Goal: Task Accomplishment & Management: Manage account settings

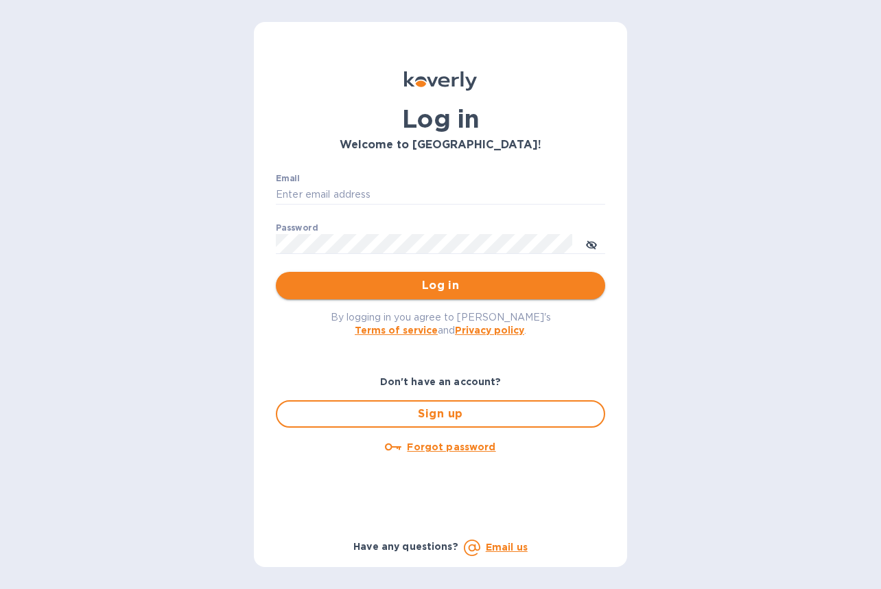
type input "[EMAIL_ADDRESS][DOMAIN_NAME]"
click at [314, 281] on span "Log in" at bounding box center [440, 285] width 307 height 16
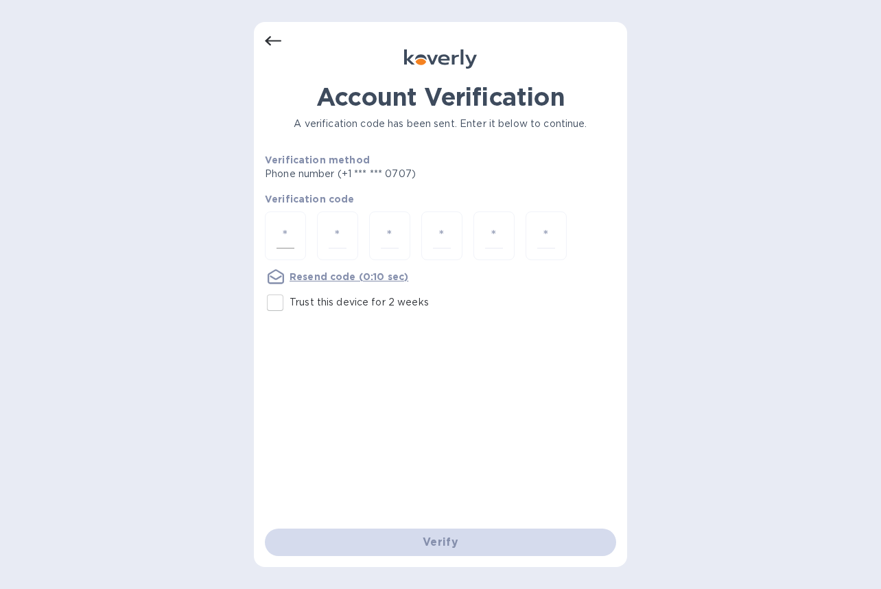
click at [290, 239] on input "number" at bounding box center [286, 235] width 18 height 25
type input "2"
type input "5"
type input "3"
type input "0"
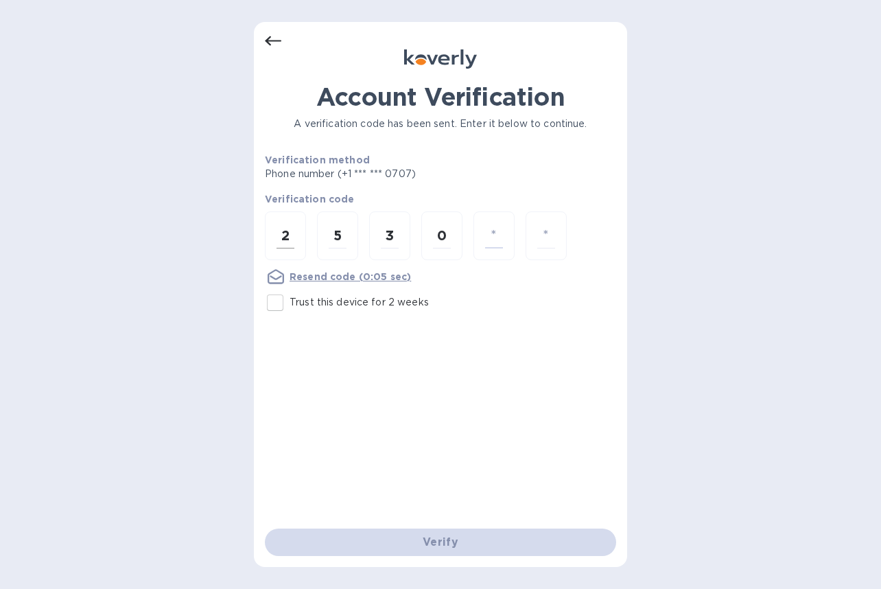
type input "9"
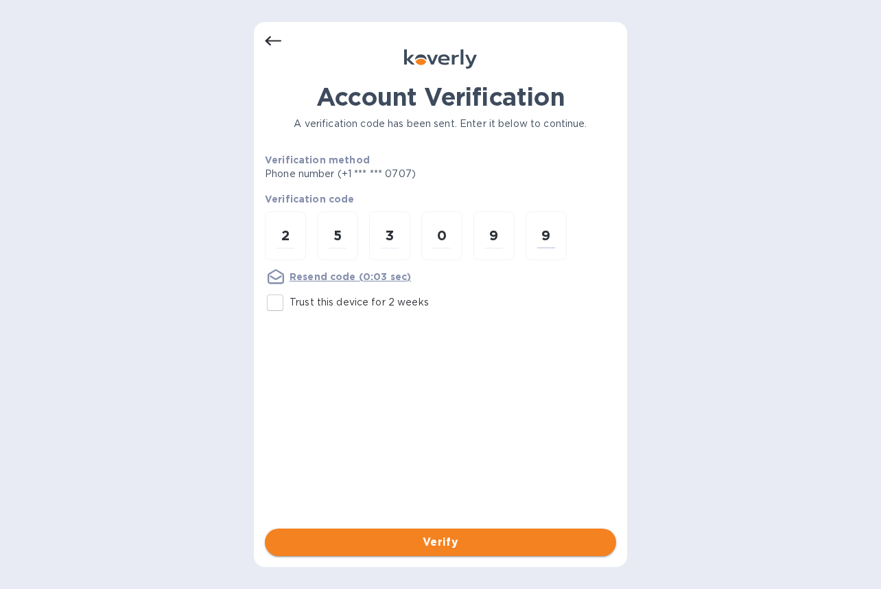
type input "9"
click at [313, 537] on span "Verify" at bounding box center [440, 542] width 329 height 16
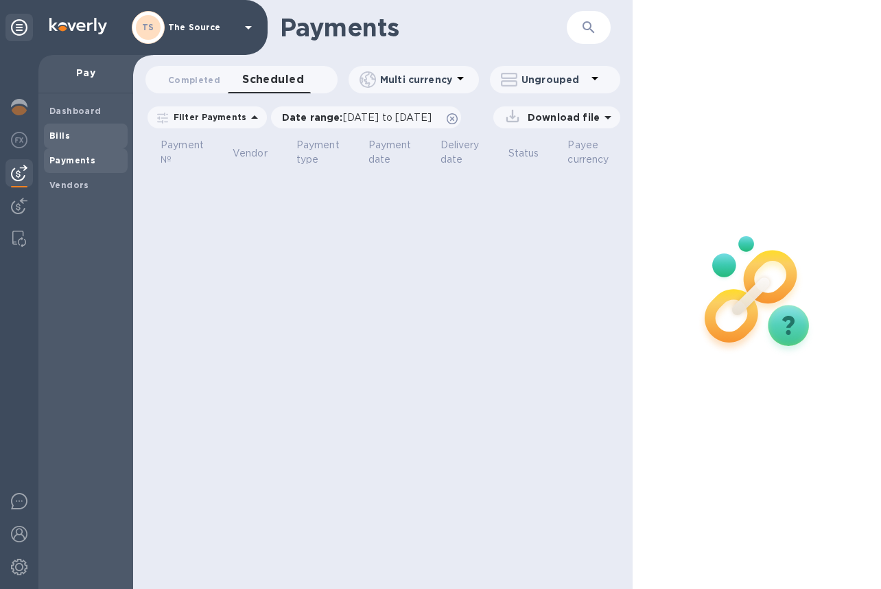
click at [71, 136] on span "Bills" at bounding box center [85, 136] width 73 height 14
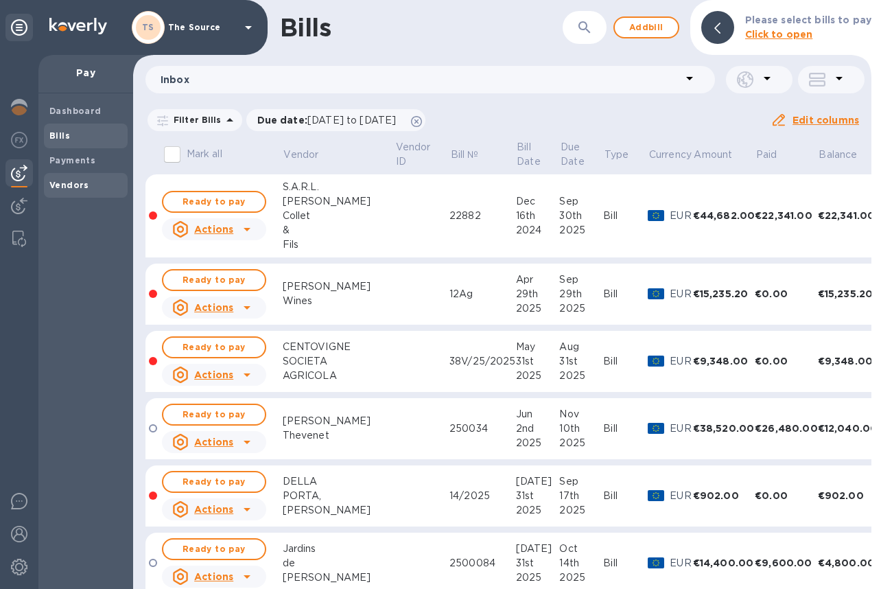
click at [62, 188] on b "Vendors" at bounding box center [69, 185] width 40 height 10
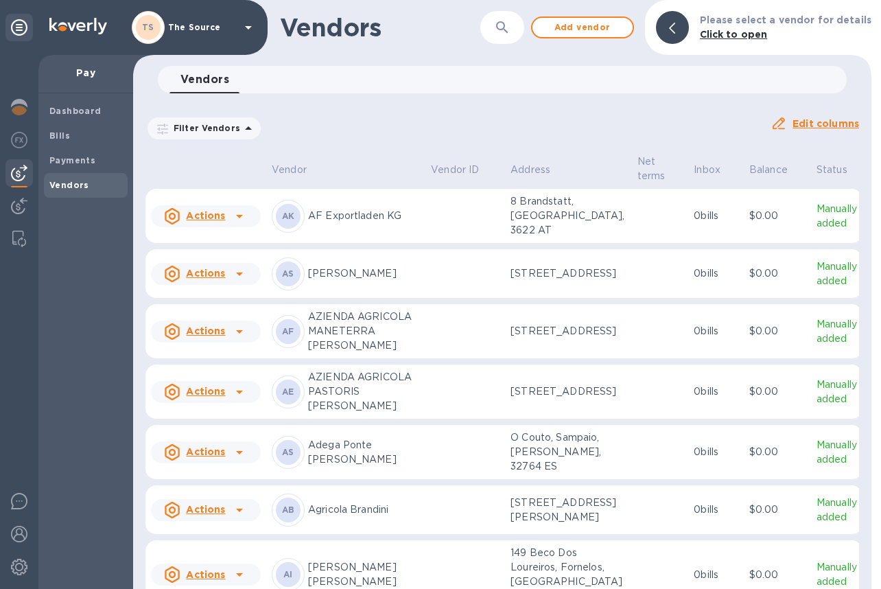
click at [508, 25] on icon "button" at bounding box center [502, 27] width 16 height 16
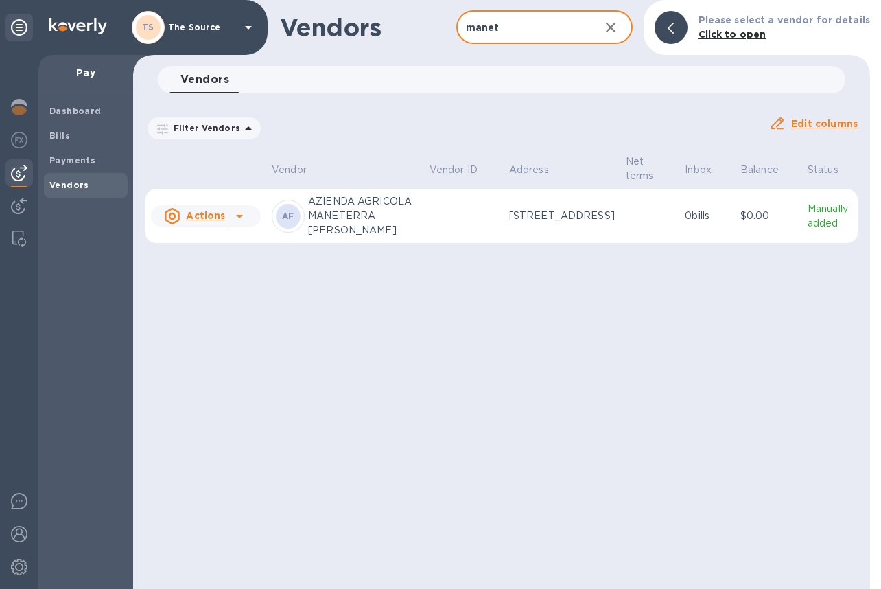
type input "manet"
click at [489, 229] on td at bounding box center [464, 216] width 80 height 55
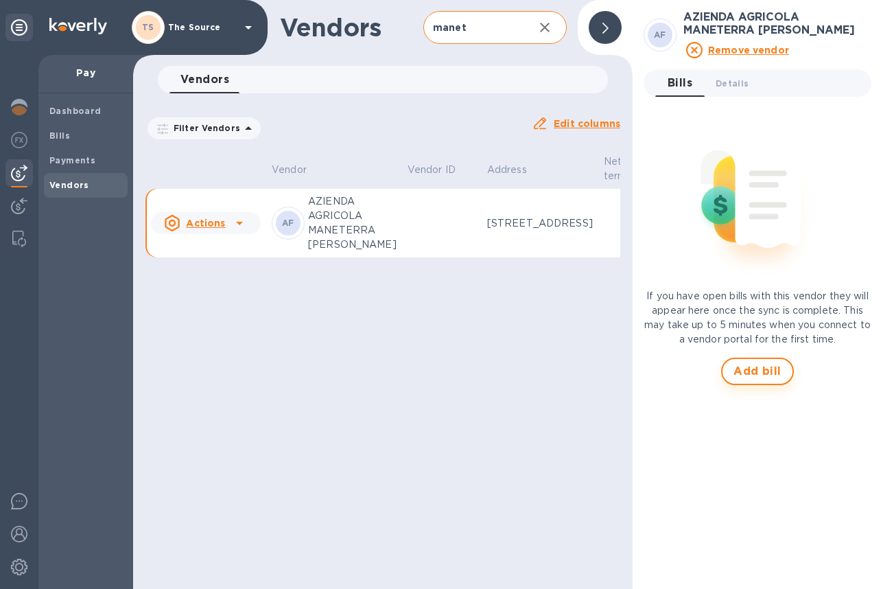
click at [754, 379] on span "Add bill" at bounding box center [758, 371] width 48 height 16
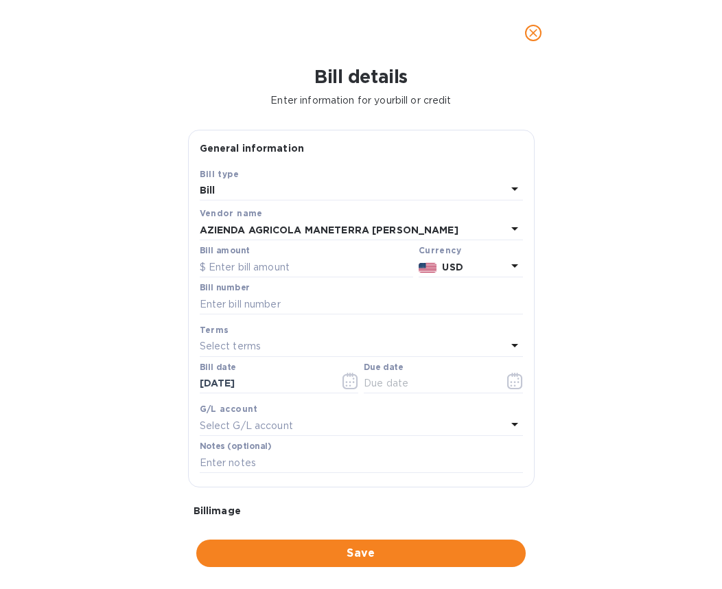
click at [495, 264] on p "USD" at bounding box center [474, 267] width 64 height 14
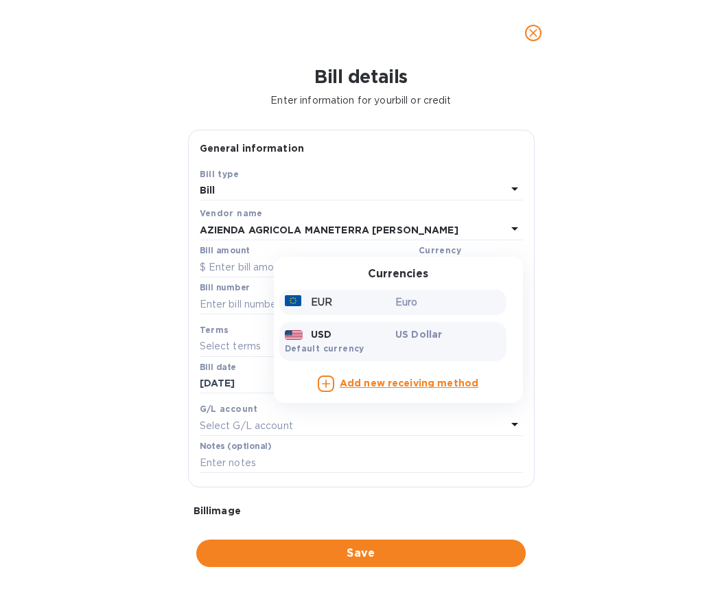
click at [441, 305] on p "Euro" at bounding box center [448, 302] width 106 height 14
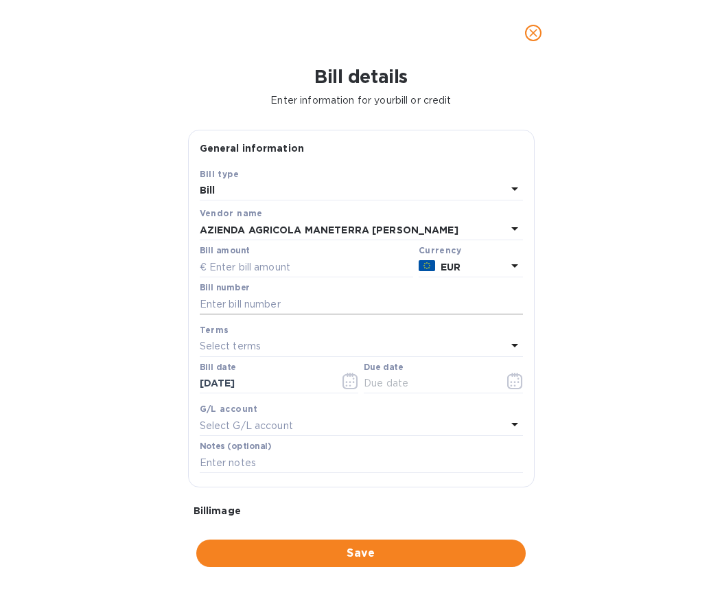
click at [251, 307] on input "text" at bounding box center [361, 304] width 323 height 21
type input "5415"
click at [254, 274] on input "text" at bounding box center [306, 267] width 213 height 21
type input "5,415"
drag, startPoint x: 229, startPoint y: 305, endPoint x: 152, endPoint y: 296, distance: 77.4
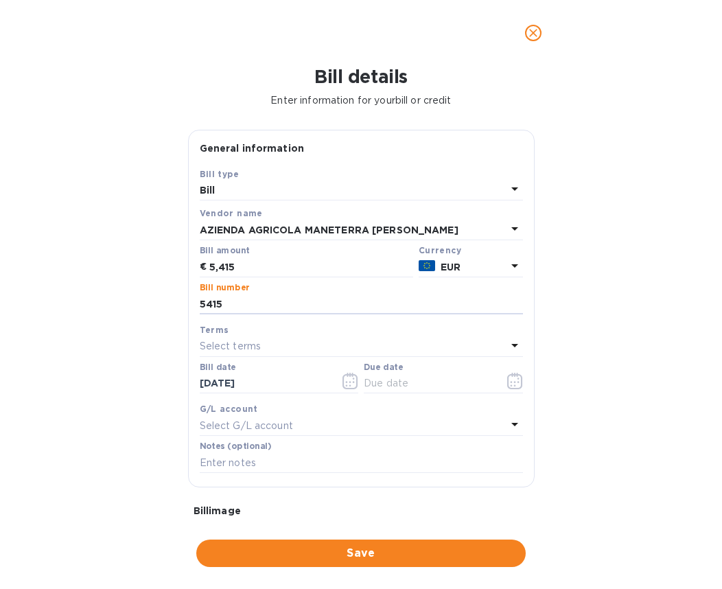
click at [153, 296] on div "Bill details Enter information for your bill or credit General information Save…" at bounding box center [361, 327] width 722 height 523
paste input "TD01 - FATTURA"
type input "TD01 - FATTURA"
click at [507, 386] on icon "button" at bounding box center [515, 381] width 16 height 16
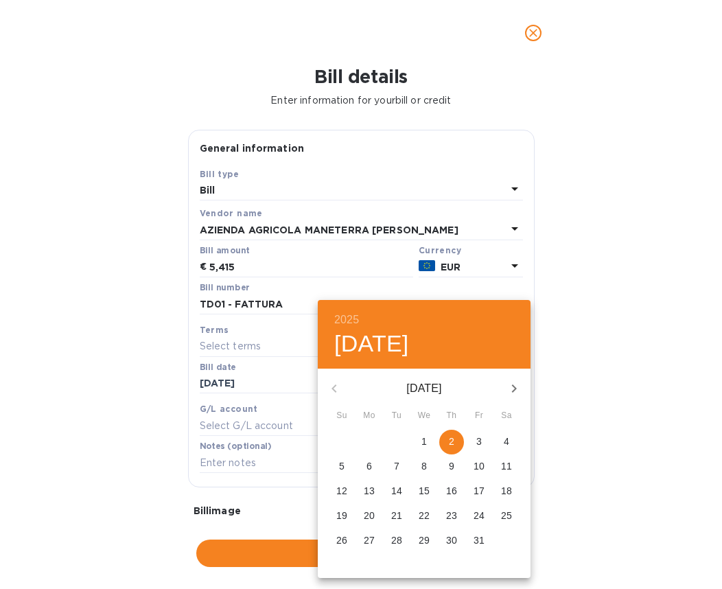
click at [453, 436] on p "2" at bounding box center [451, 441] width 5 height 14
type input "10/02/2025"
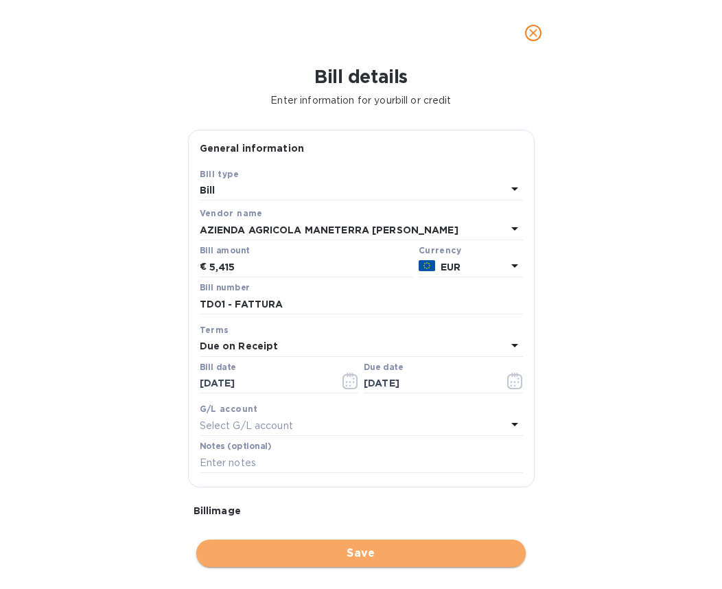
click at [377, 545] on span "Save" at bounding box center [360, 553] width 307 height 16
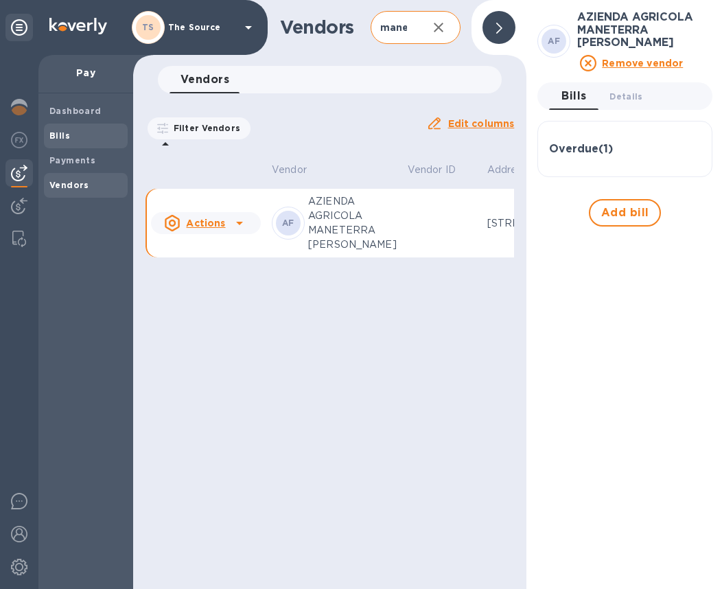
click at [84, 134] on span "Bills" at bounding box center [85, 136] width 73 height 14
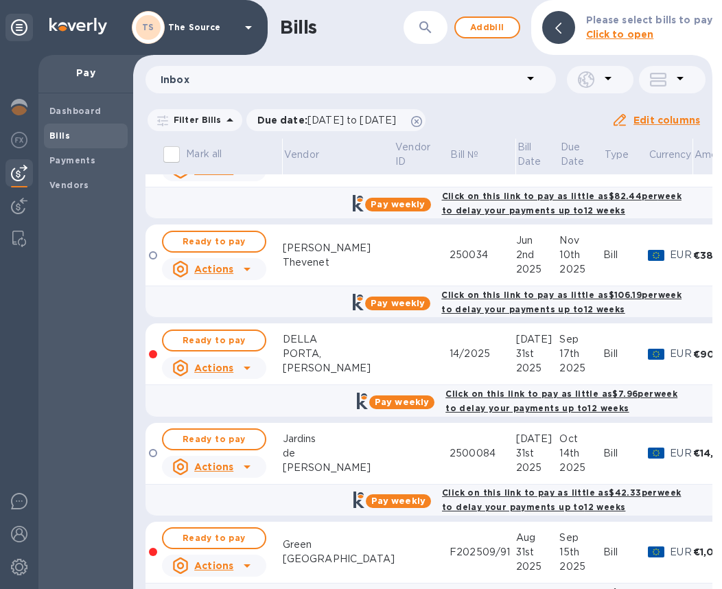
scroll to position [458, 0]
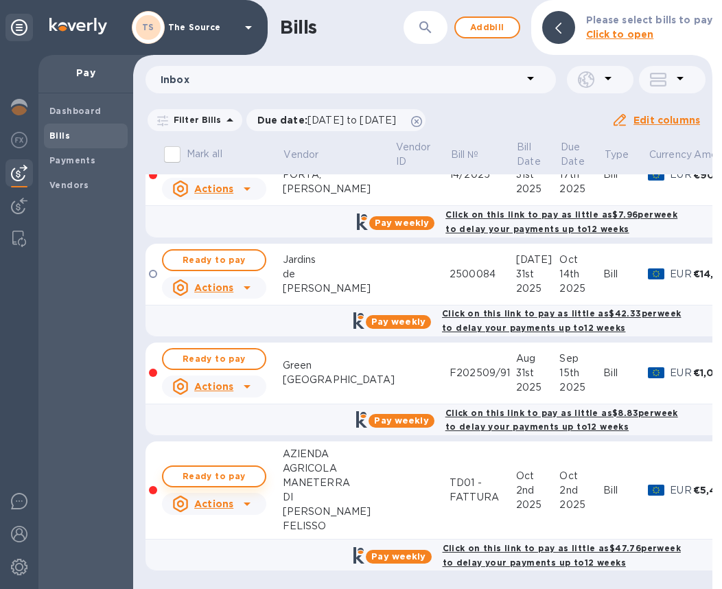
click at [231, 468] on span "Ready to pay" at bounding box center [214, 476] width 80 height 16
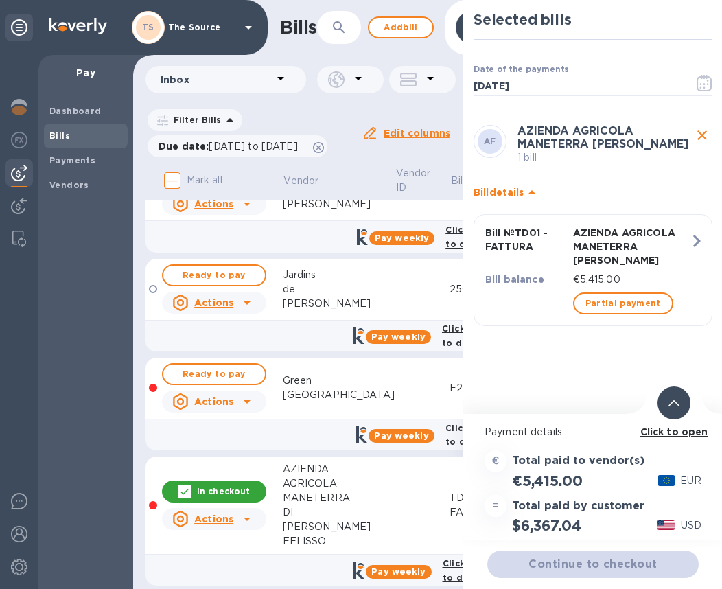
click at [666, 398] on div at bounding box center [673, 402] width 33 height 33
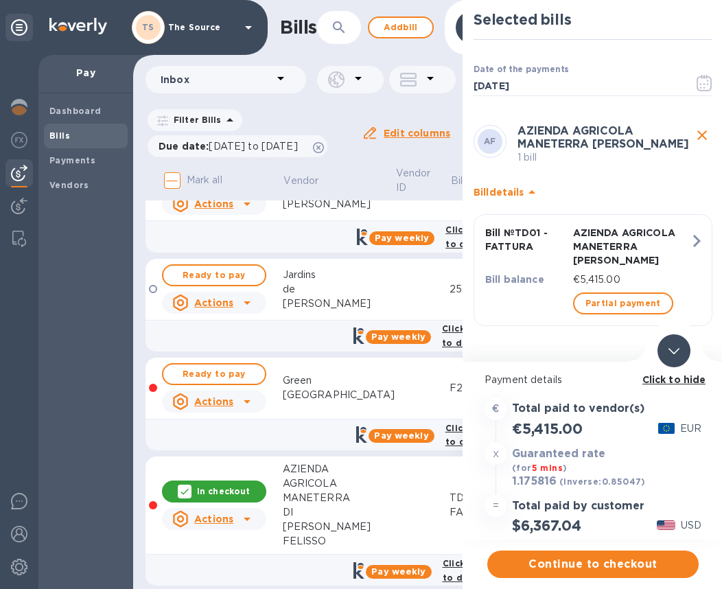
click at [527, 484] on h3 "1.175816" at bounding box center [534, 482] width 45 height 14
copy h3 "1.175816"
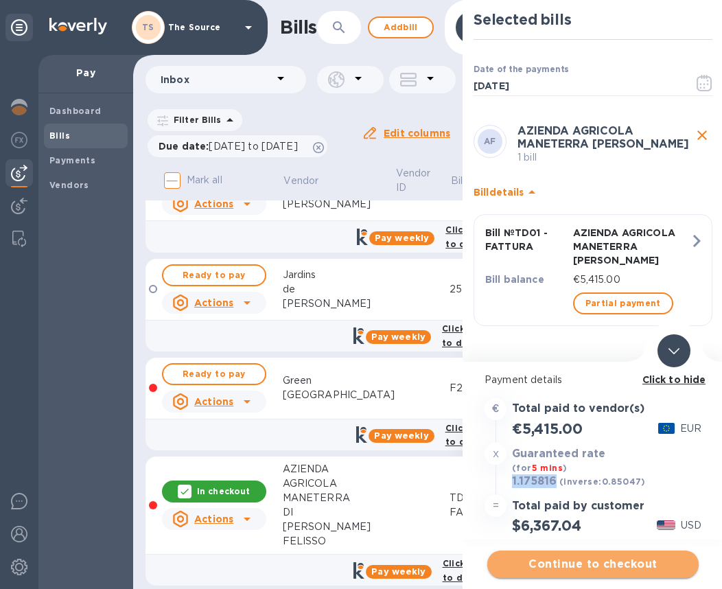
click at [571, 568] on span "Continue to checkout" at bounding box center [592, 564] width 189 height 16
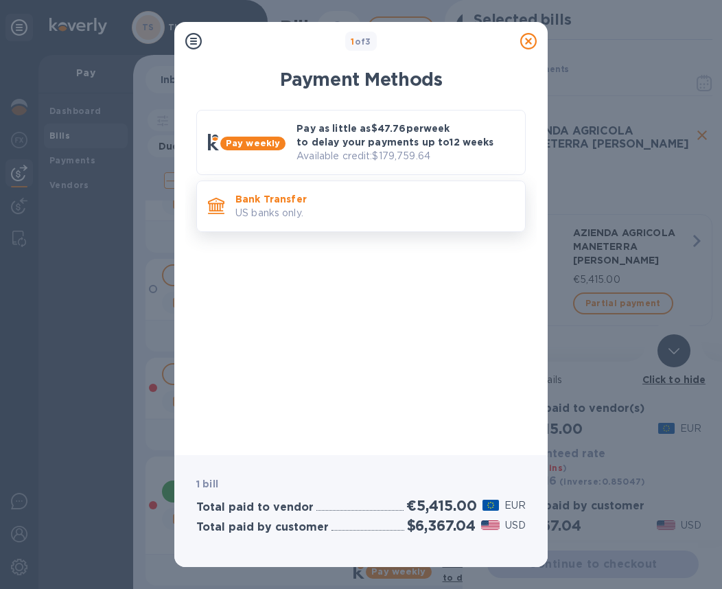
click at [342, 206] on p "US banks only." at bounding box center [374, 213] width 279 height 14
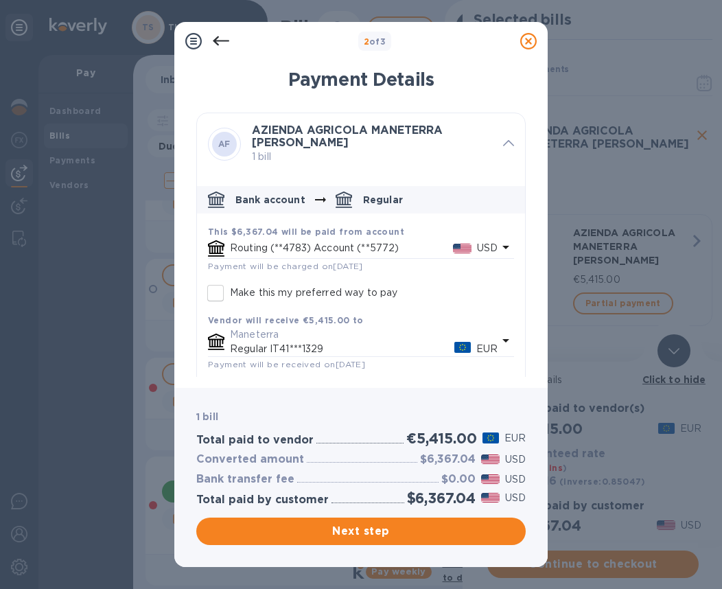
click at [477, 250] on p "USD" at bounding box center [487, 248] width 21 height 14
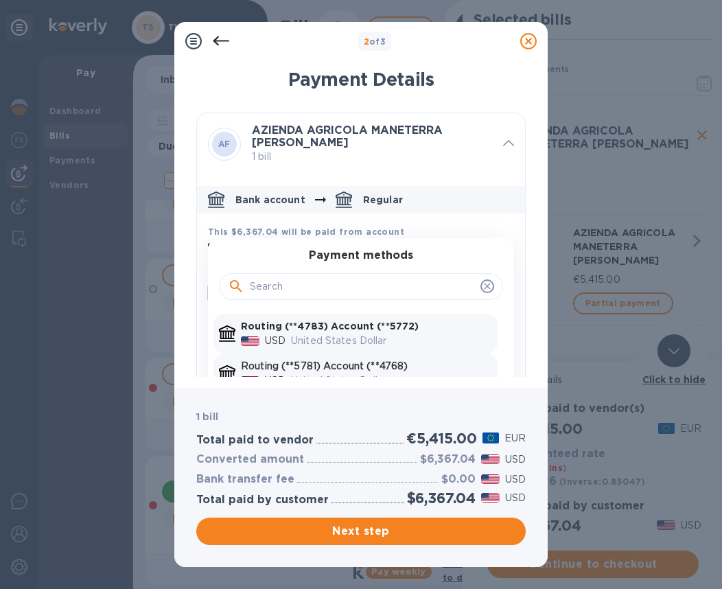
click at [384, 362] on p "Routing (**5781) Account (**4768)" at bounding box center [366, 366] width 251 height 14
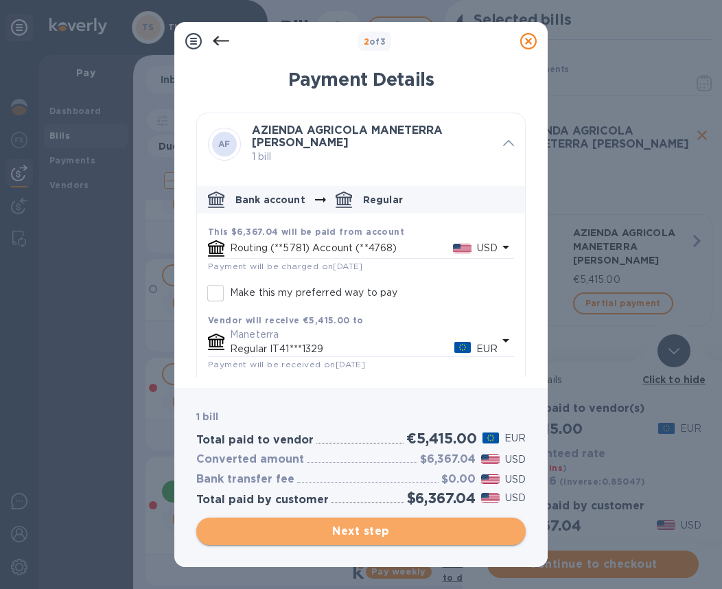
click at [360, 530] on span "Next step" at bounding box center [360, 531] width 307 height 16
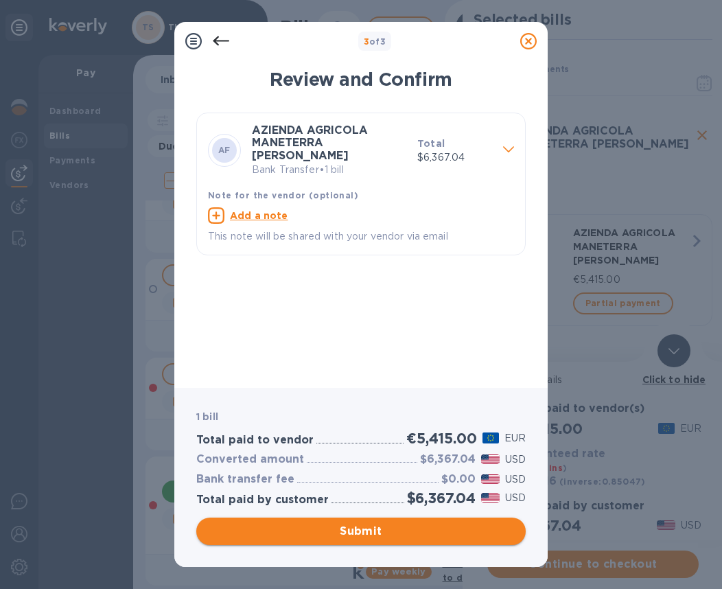
click at [371, 539] on span "Submit" at bounding box center [360, 531] width 307 height 16
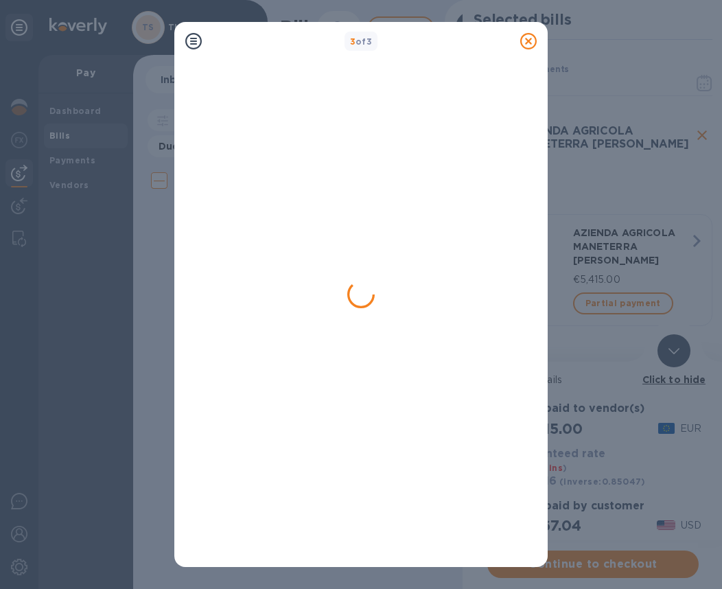
scroll to position [0, 0]
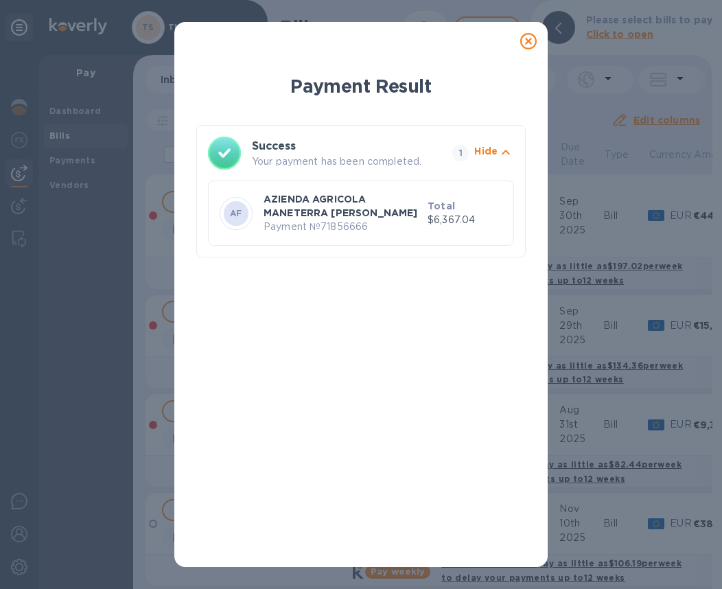
click at [528, 45] on icon at bounding box center [528, 41] width 16 height 16
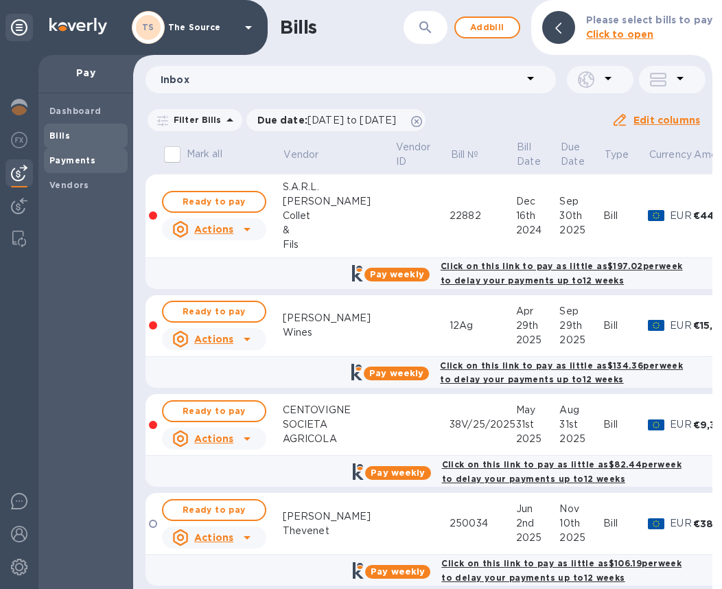
click at [56, 165] on span "Payments" at bounding box center [72, 161] width 46 height 14
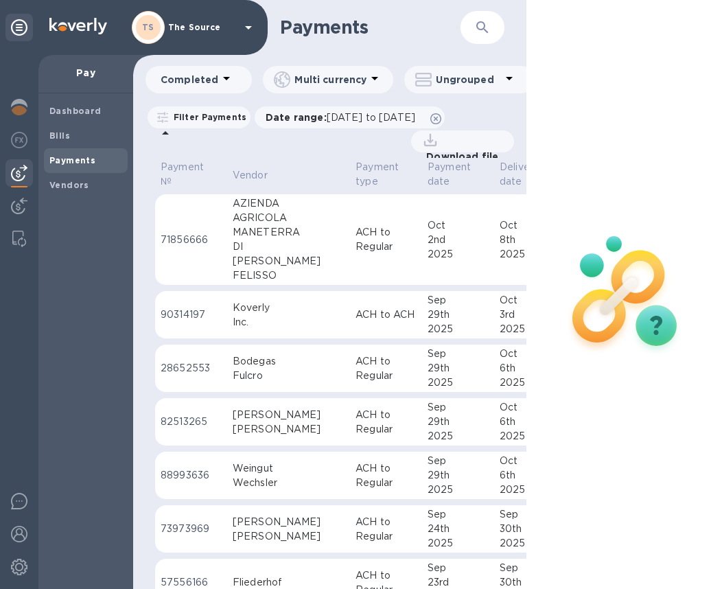
click at [270, 217] on div "AGRICOLA" at bounding box center [289, 218] width 112 height 14
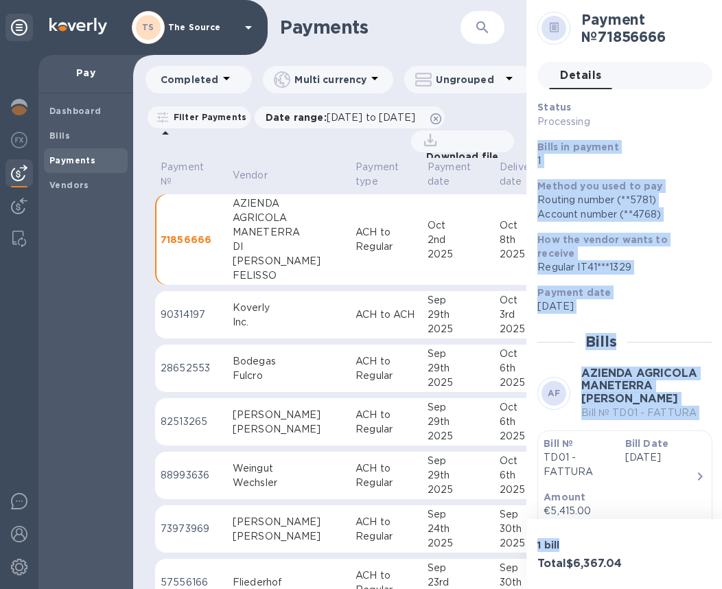
scroll to position [150, 0]
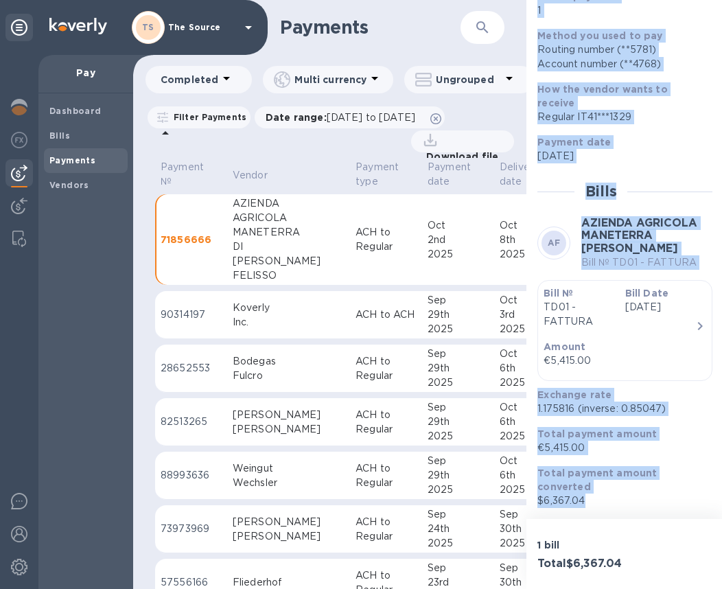
drag, startPoint x: 539, startPoint y: 145, endPoint x: 608, endPoint y: 497, distance: 358.0
click at [608, 497] on div "Status Processing Bills in payment 1 Method you used to pay Routing number (**5…" at bounding box center [624, 228] width 175 height 557
copy div "Bills in payment 1 Method you used to pay Routing number (**5781) Account numbe…"
